Goal: Transaction & Acquisition: Download file/media

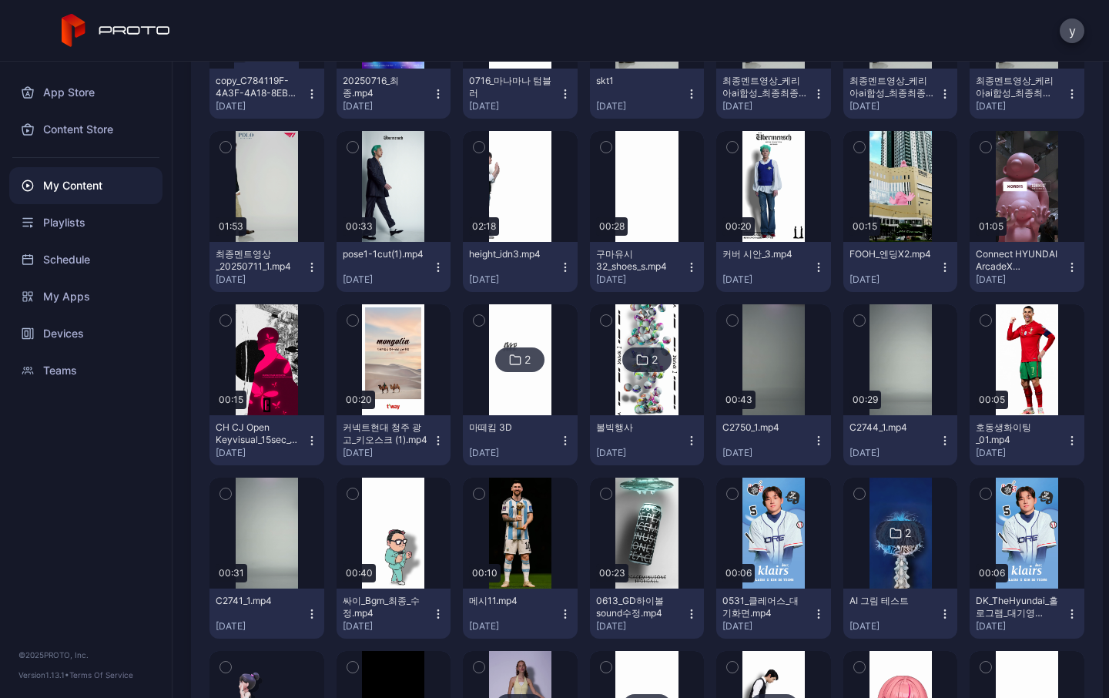
scroll to position [2229, 0]
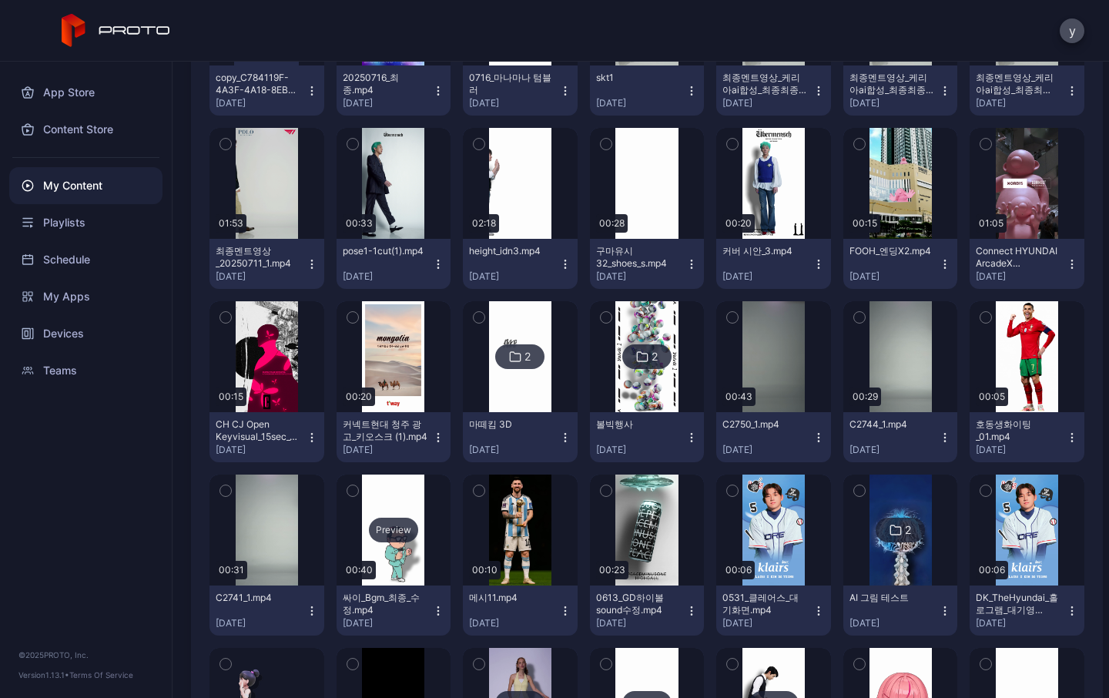
click at [387, 545] on div "Preview" at bounding box center [393, 529] width 115 height 111
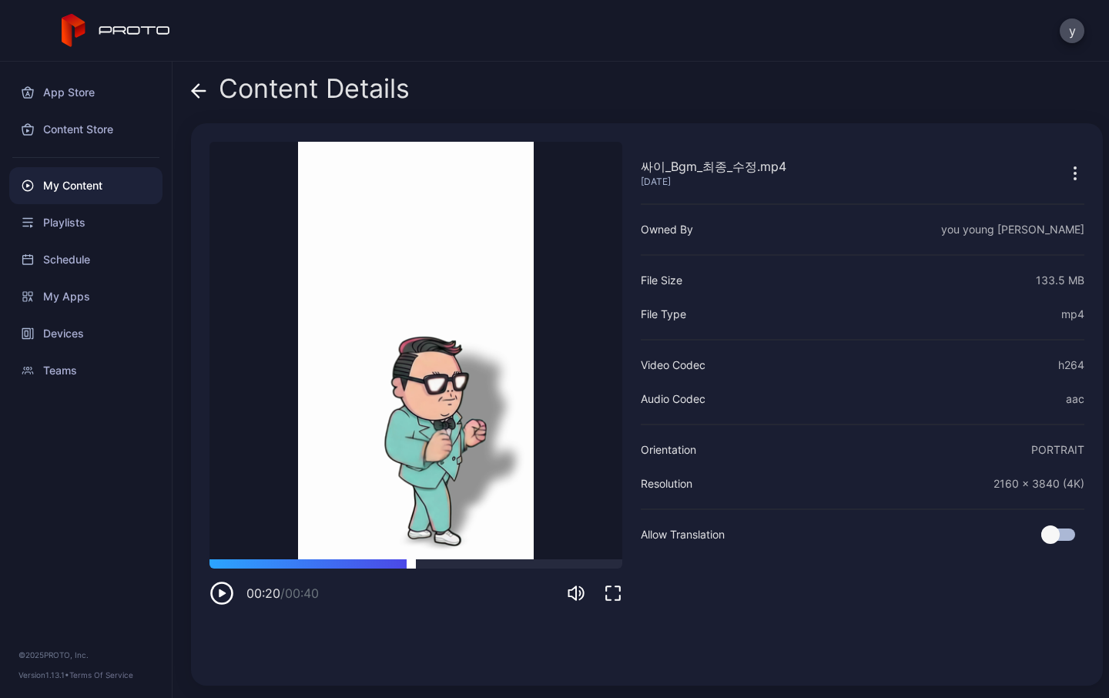
click at [411, 562] on div at bounding box center [415, 563] width 413 height 9
click at [482, 564] on div at bounding box center [415, 563] width 413 height 9
click at [514, 565] on div at bounding box center [415, 563] width 413 height 9
click at [558, 564] on div at bounding box center [415, 563] width 413 height 9
click at [587, 562] on div at bounding box center [415, 563] width 413 height 9
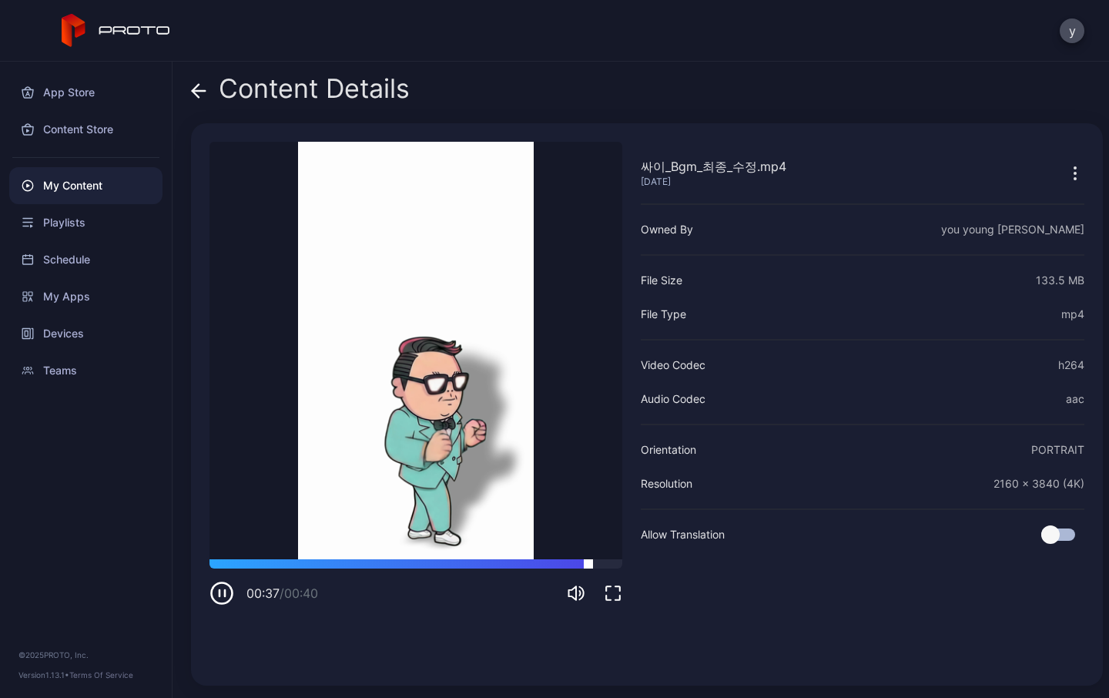
click at [611, 562] on div at bounding box center [415, 563] width 413 height 9
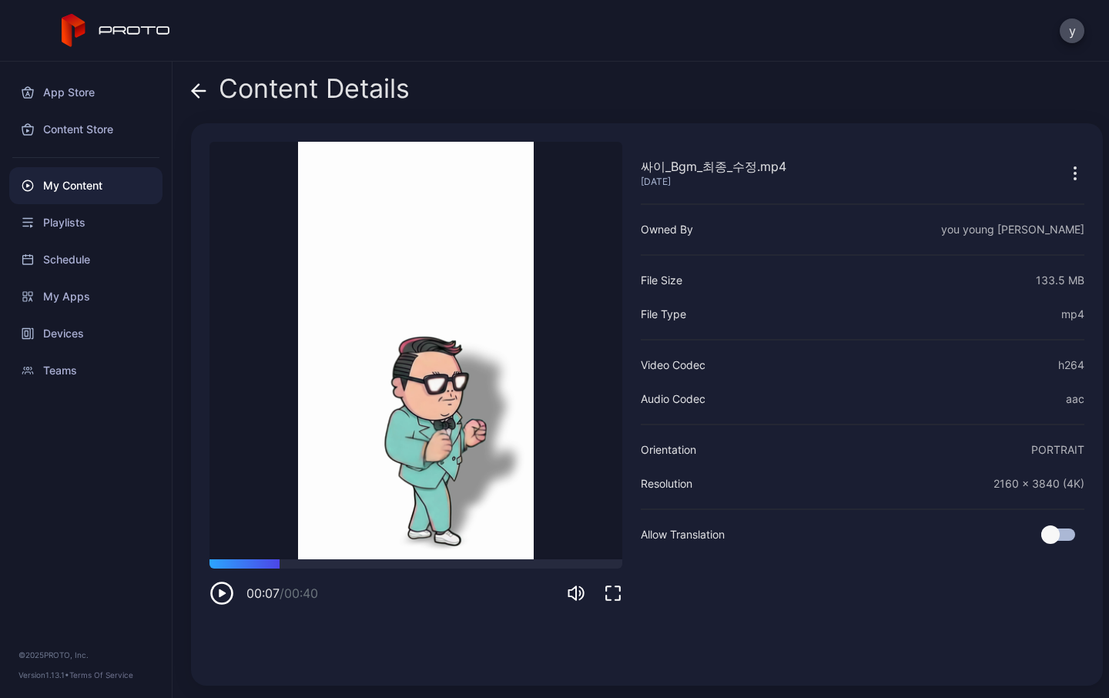
drag, startPoint x: 560, startPoint y: 561, endPoint x: 279, endPoint y: 550, distance: 280.5
click at [279, 550] on div "싸이_Bgm_최종_수정.mp4 [DATE] Sorry, your browser doesn‘t support embedded videos 00:…" at bounding box center [415, 404] width 413 height 525
click at [578, 564] on div at bounding box center [415, 563] width 413 height 9
drag, startPoint x: 546, startPoint y: 560, endPoint x: 437, endPoint y: 555, distance: 108.7
click at [437, 555] on div "싸이_Bgm_최종_수정.mp4 [DATE] Sorry, your browser doesn‘t support embedded videos 00:…" at bounding box center [415, 404] width 413 height 525
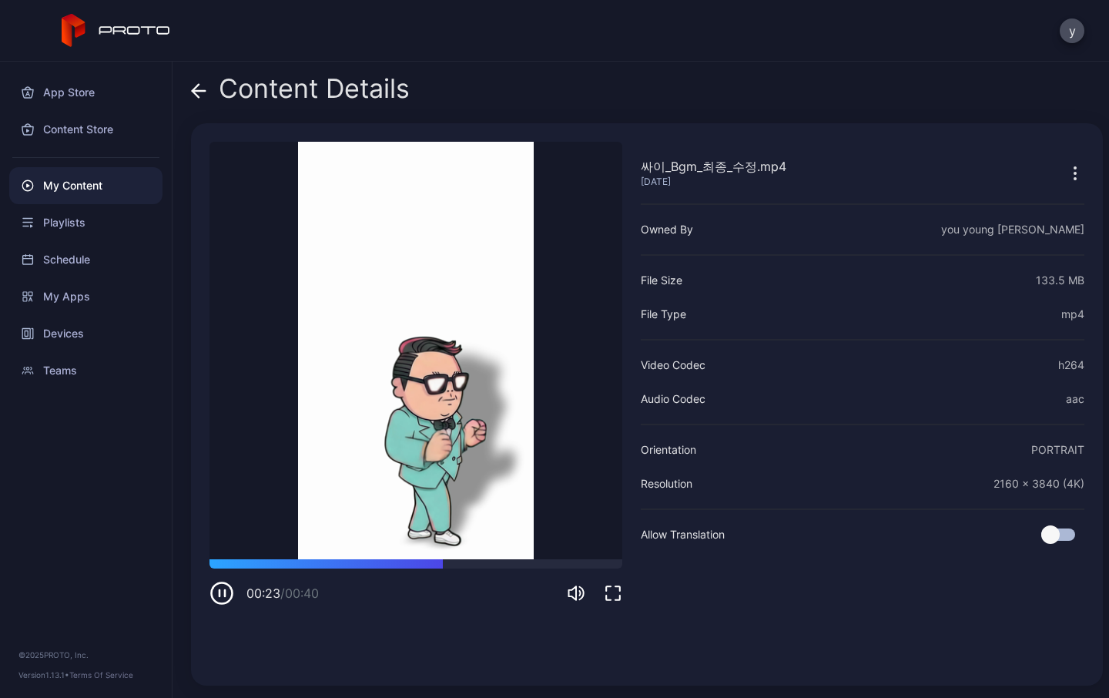
click at [1074, 172] on icon "button" at bounding box center [1075, 173] width 2 height 2
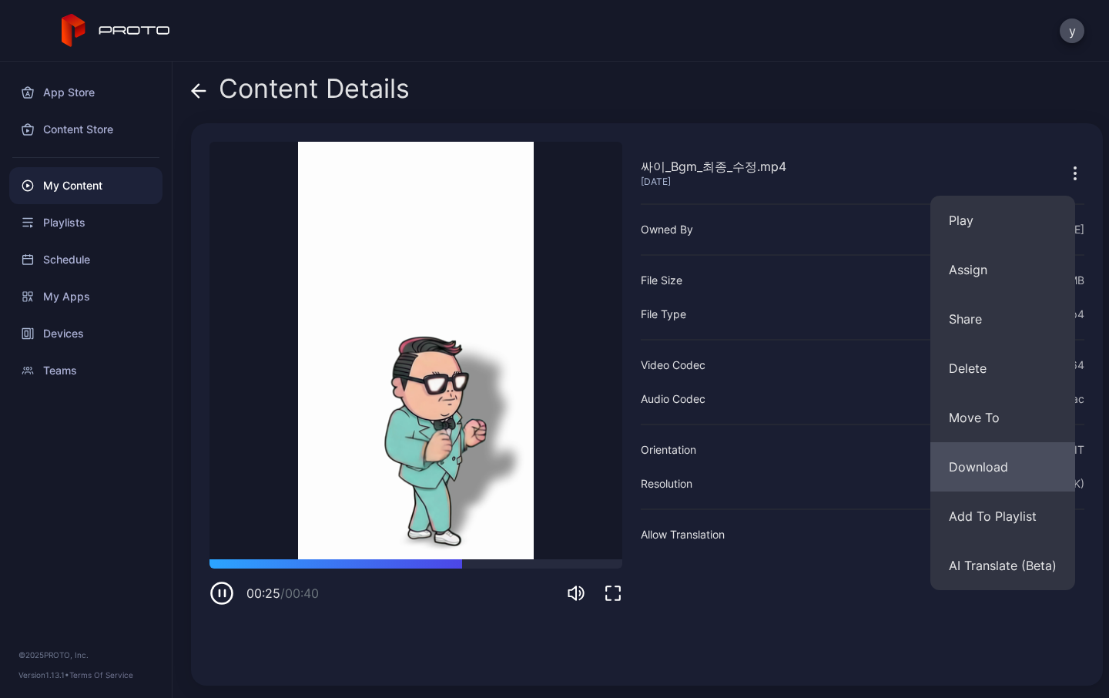
click at [979, 466] on button "Download" at bounding box center [1002, 466] width 145 height 49
